Goal: Complete application form

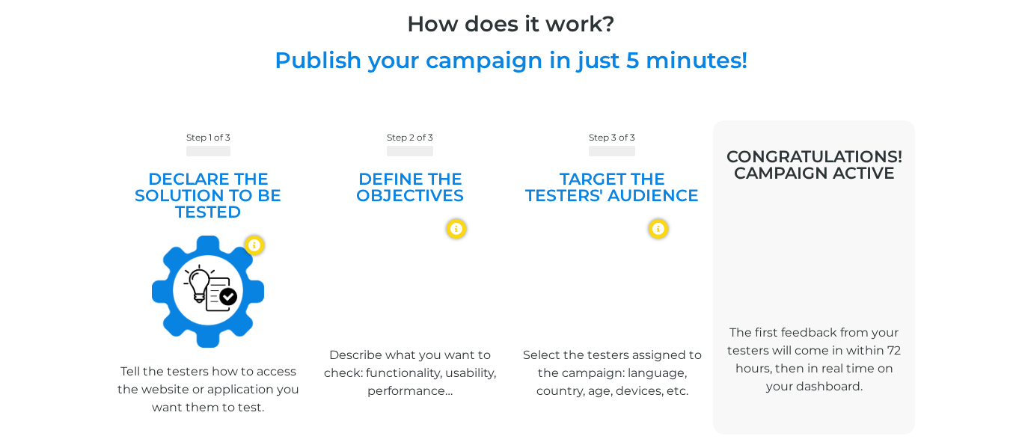
scroll to position [827, 0]
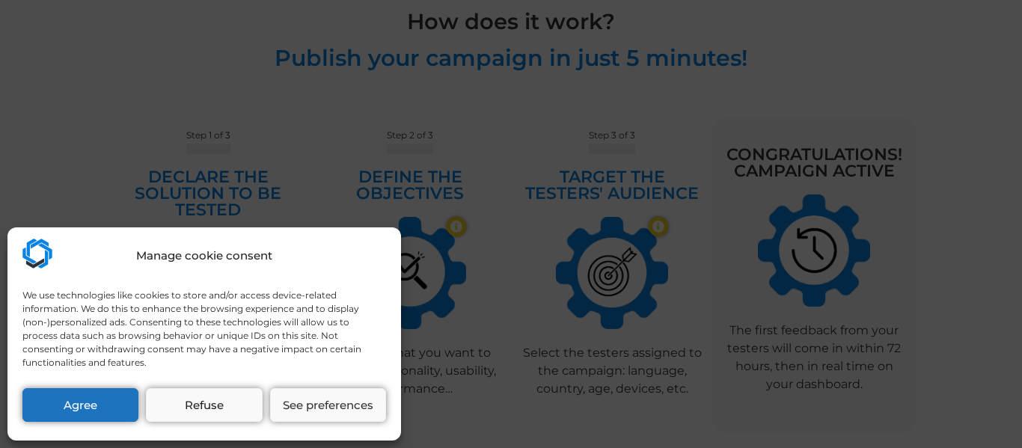
click at [605, 264] on div "Manage cookie consent We use technologies like cookies to store and/or access d…" at bounding box center [511, 224] width 1022 height 448
click at [115, 393] on button "Agree" at bounding box center [80, 405] width 116 height 34
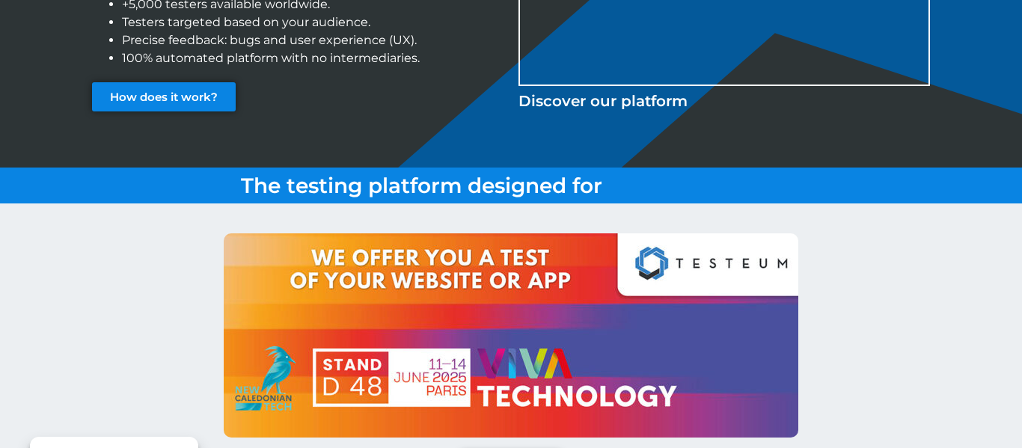
scroll to position [275, 0]
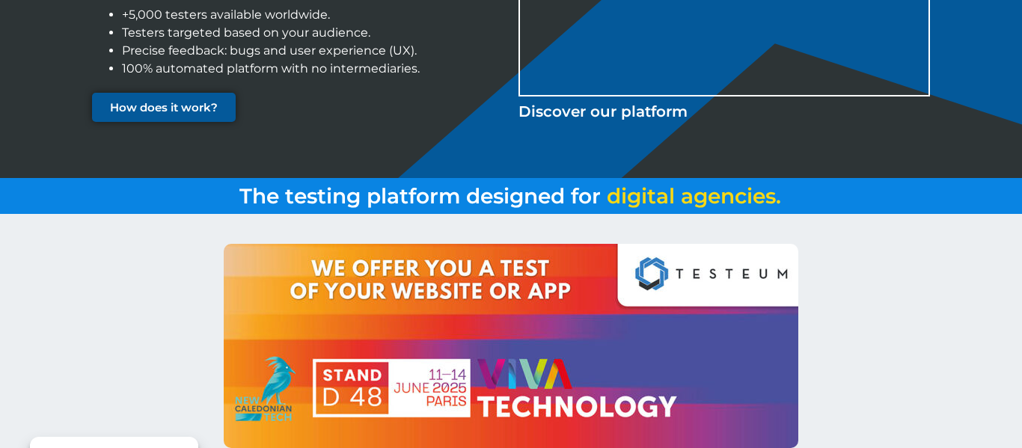
click at [146, 105] on span "How does it work?" at bounding box center [164, 107] width 108 height 11
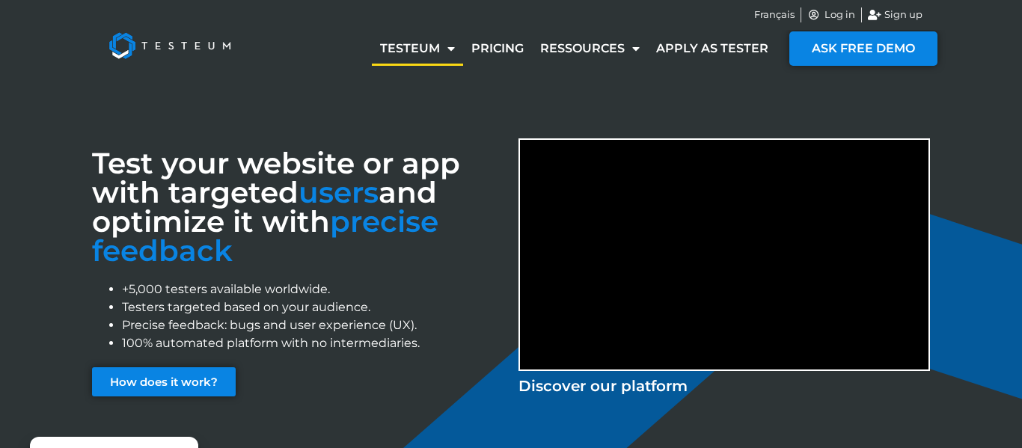
scroll to position [319, 0]
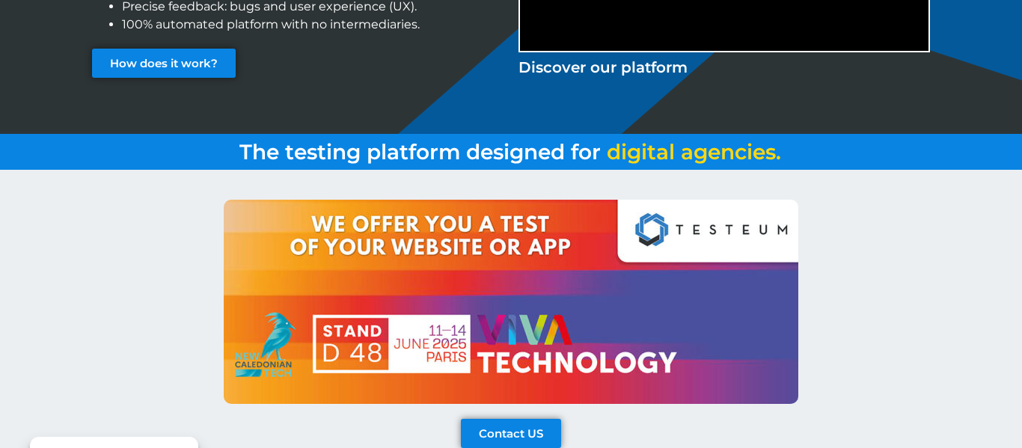
click at [528, 413] on div "Contact US" at bounding box center [511, 316] width 853 height 293
click at [542, 429] on span "Contact US" at bounding box center [511, 433] width 64 height 11
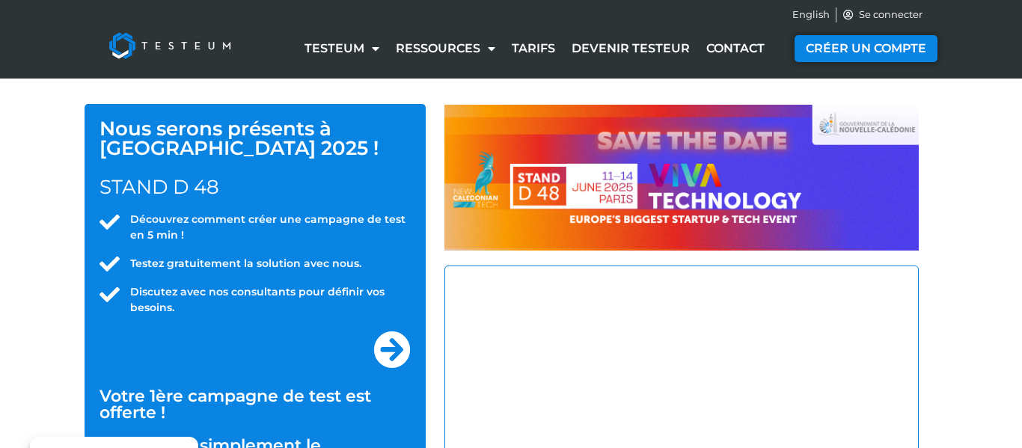
select select "US"
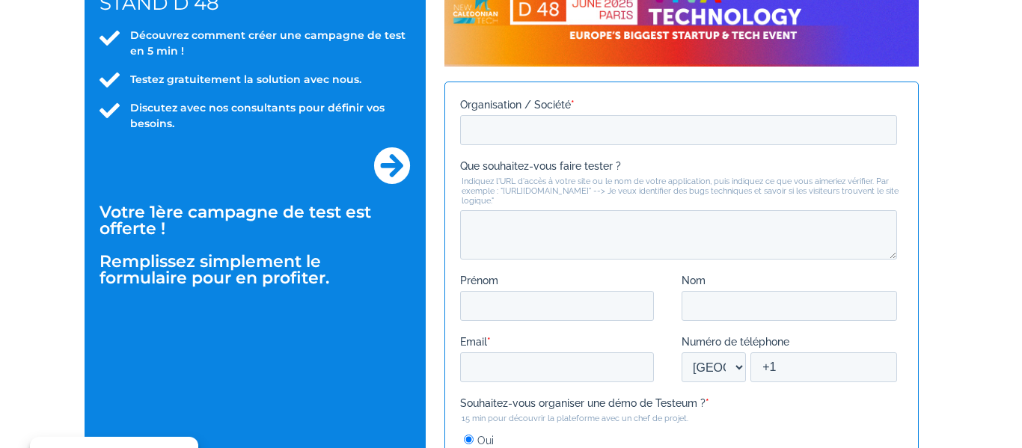
scroll to position [180, 0]
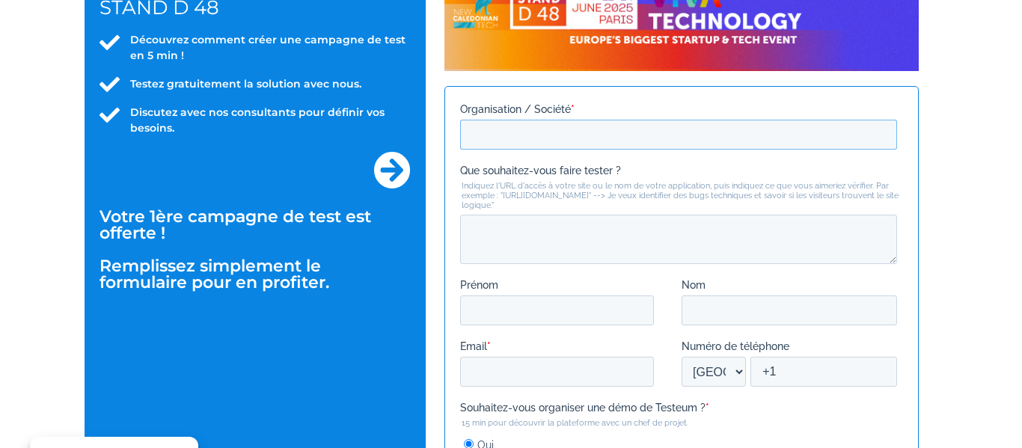
click at [529, 134] on input "Organisation / Société *" at bounding box center [678, 134] width 437 height 30
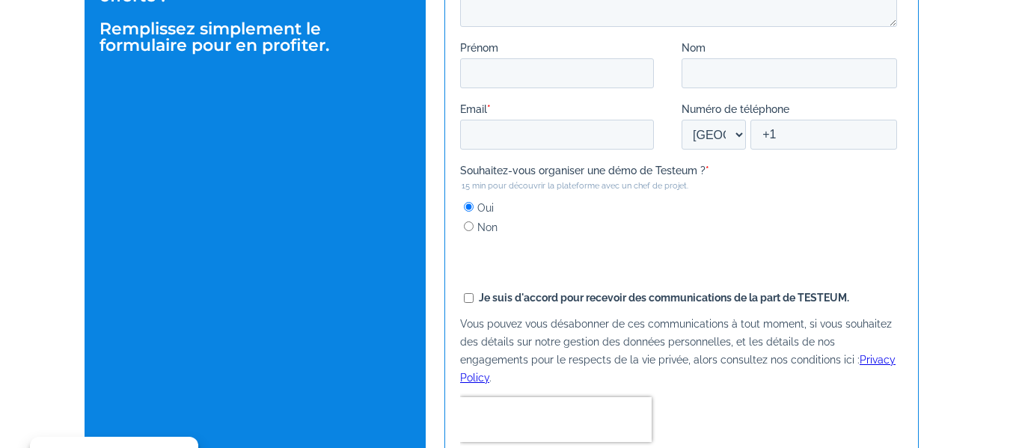
scroll to position [418, 0]
click at [797, 137] on input "+1" at bounding box center [824, 133] width 147 height 30
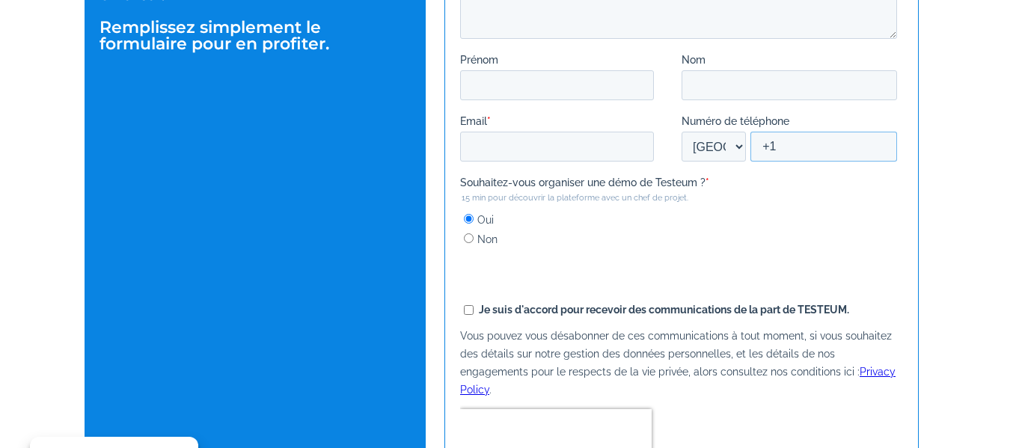
type input "+1"
click at [710, 145] on select "Afghanistan (‫افغانستان‬‎) Albania (Shqipëri) Algeria (‫الجزائر‬‎) American Sam…" at bounding box center [714, 147] width 64 height 30
select select "TN"
click at [682, 162] on select "Afghanistan (‫افغانستان‬‎) Albania (Shqipëri) Algeria (‫الجزائر‬‎) American Sam…" at bounding box center [714, 147] width 64 height 30
type input "+216"
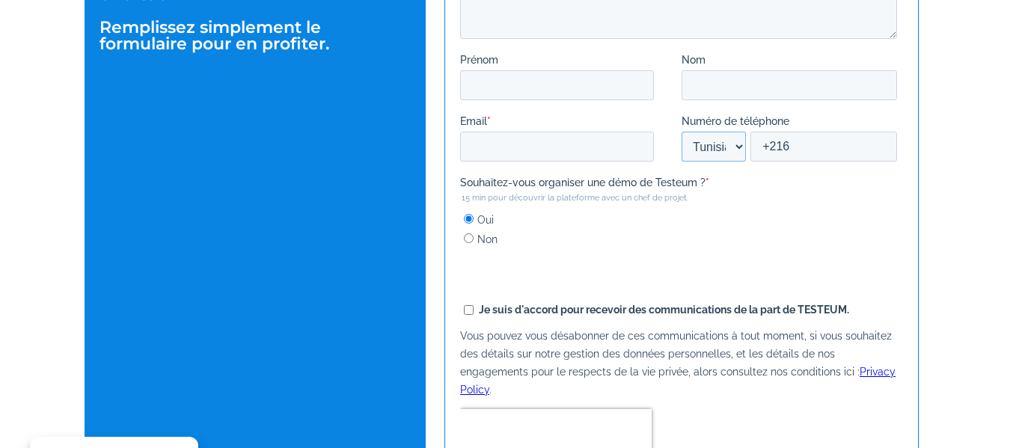
click at [712, 148] on select "Afghanistan (‫افغانستان‬‎) Albania (Shqipëri) Algeria (‫الجزائر‬‎) American Sam…" at bounding box center [714, 147] width 64 height 30
select select "SE"
click at [682, 162] on select "Afghanistan (‫افغانستان‬‎) Albania (Shqipëri) Algeria (‫الجزائر‬‎) American Sam…" at bounding box center [714, 147] width 64 height 30
type input "+46"
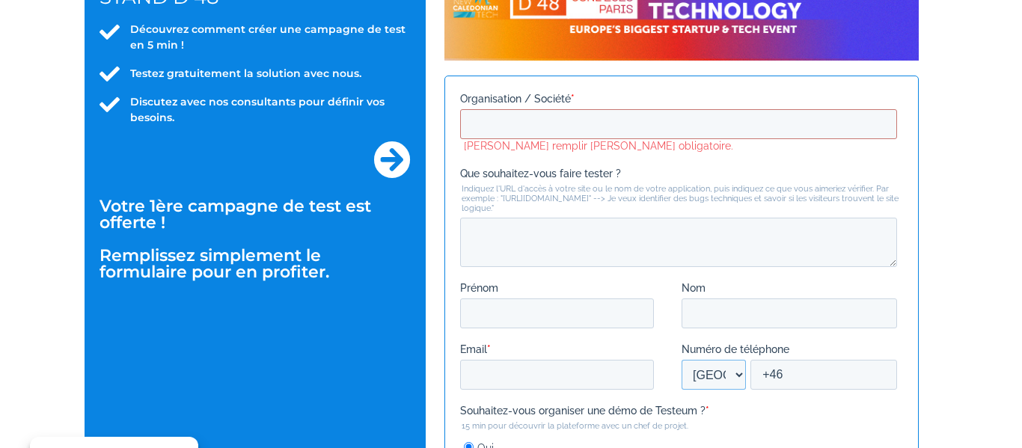
scroll to position [191, 0]
click at [633, 128] on input "Organisation / Société *" at bounding box center [678, 123] width 437 height 30
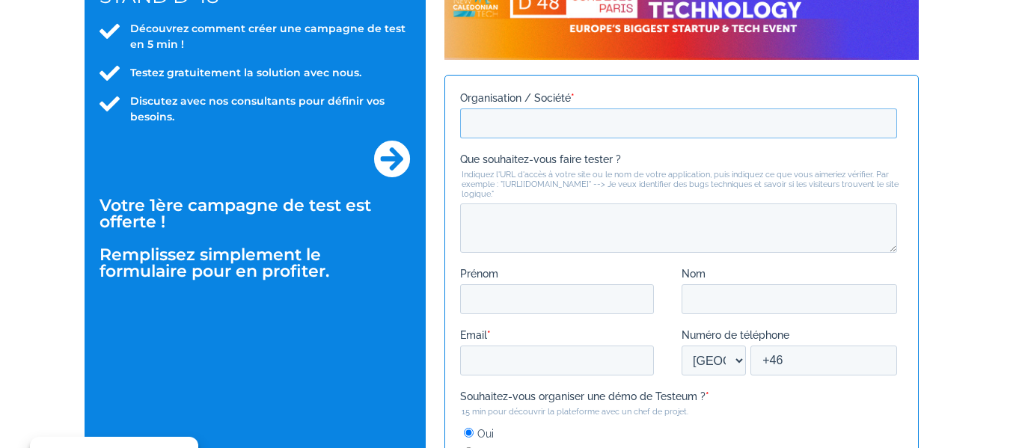
click at [633, 128] on input "Organisation / Société *" at bounding box center [678, 123] width 437 height 30
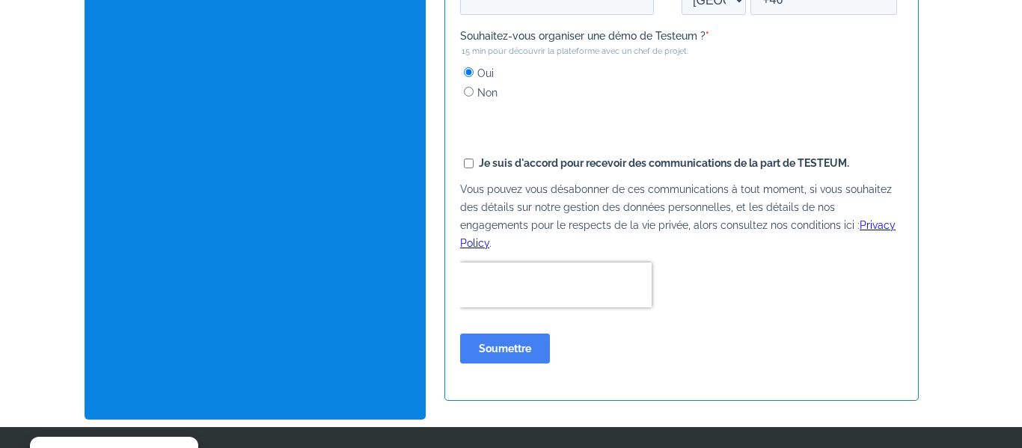
scroll to position [555, 0]
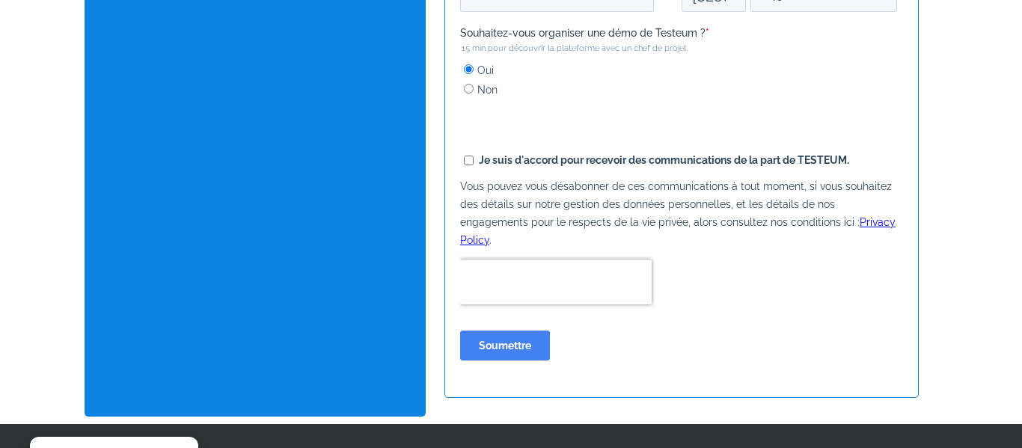
type input "campsarsh56"
